Goal: Navigation & Orientation: Find specific page/section

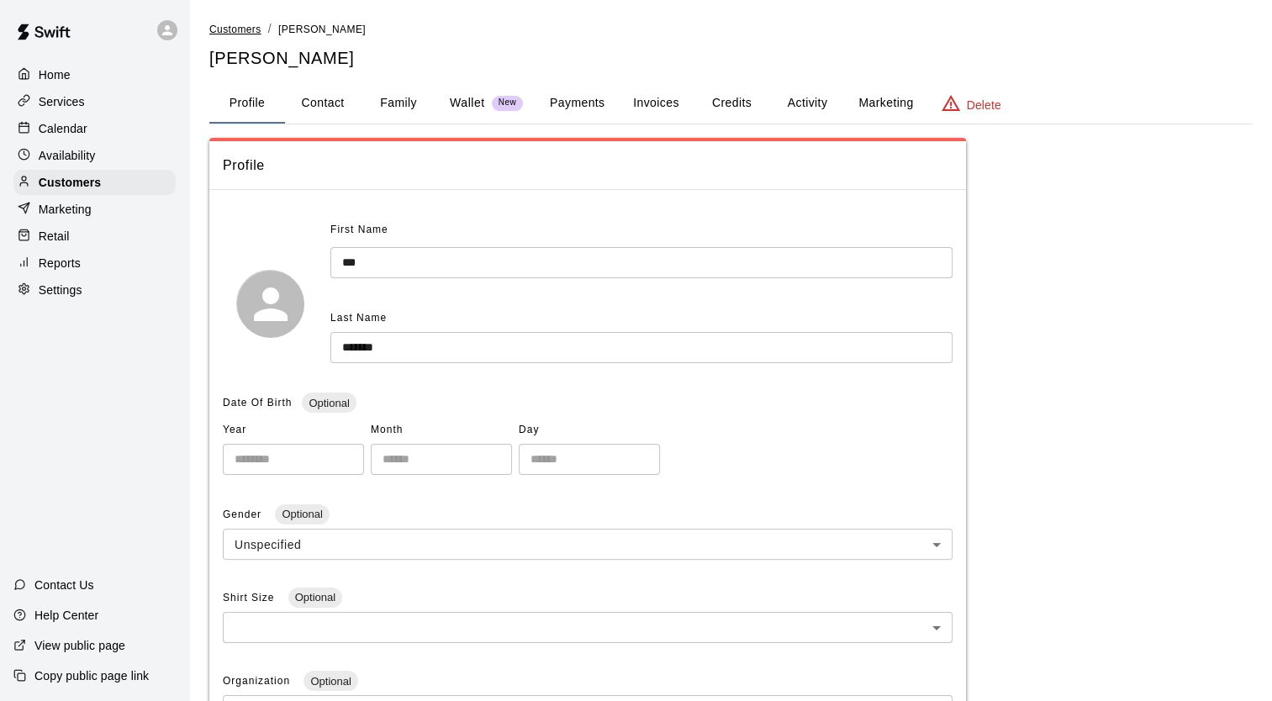
click at [246, 27] on span "Customers" at bounding box center [235, 30] width 52 height 12
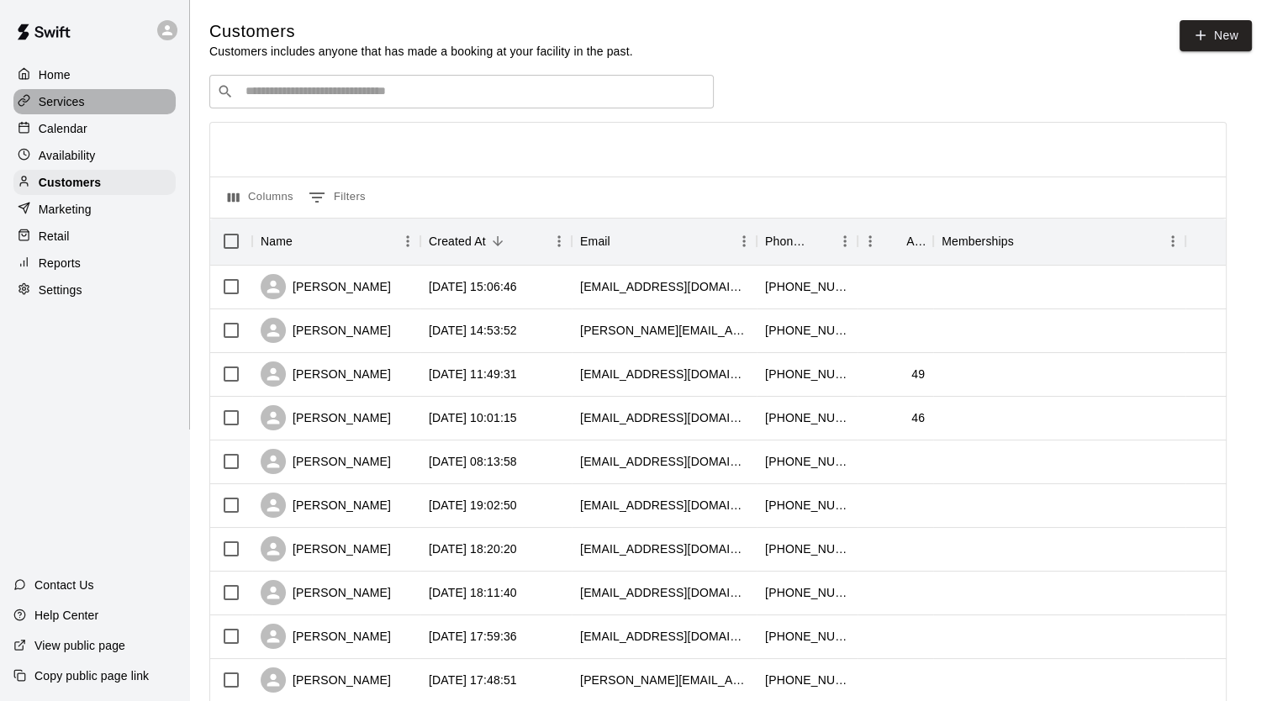
click at [47, 96] on p "Services" at bounding box center [62, 101] width 46 height 17
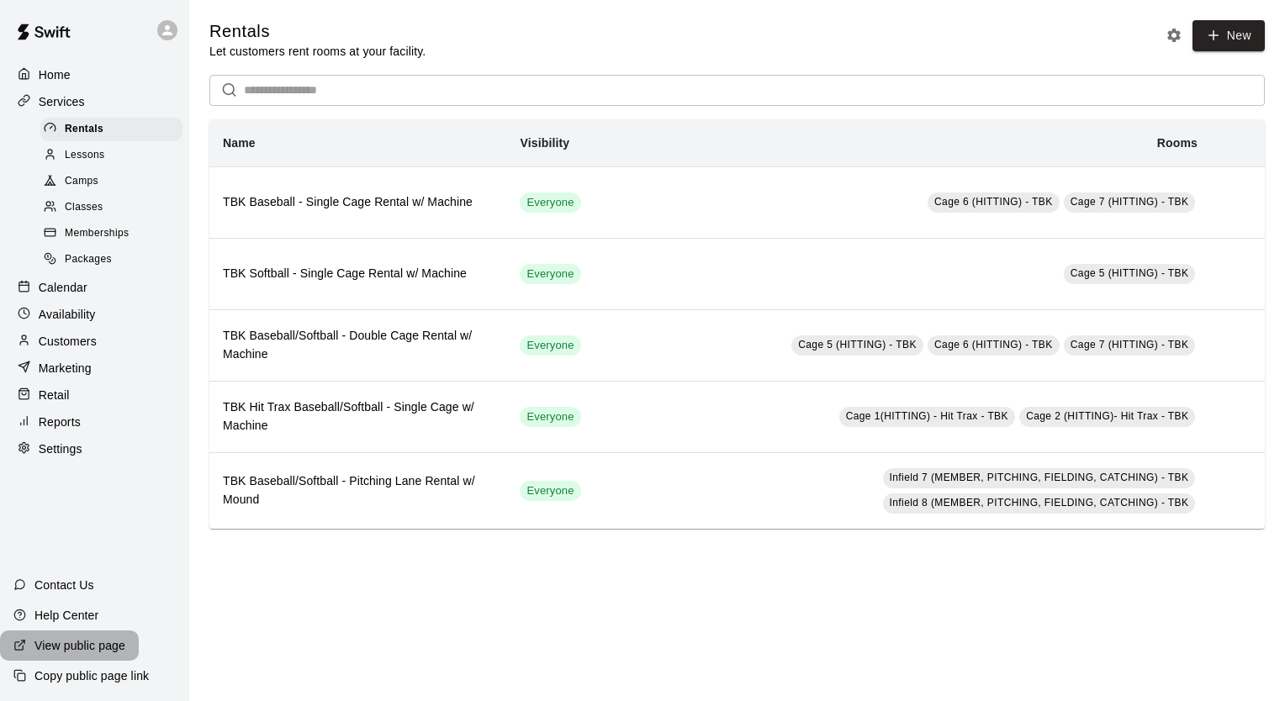
click at [68, 640] on p "View public page" at bounding box center [79, 645] width 91 height 17
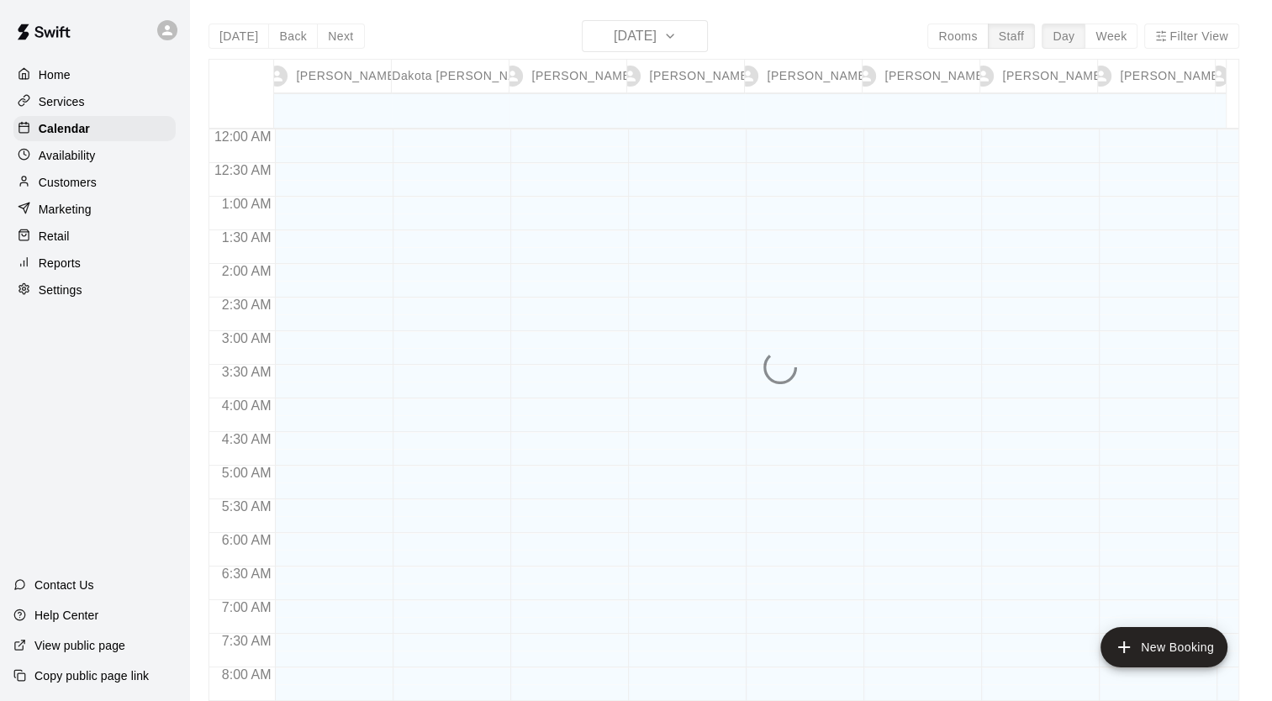
scroll to position [987, 0]
